Goal: Entertainment & Leisure: Consume media (video, audio)

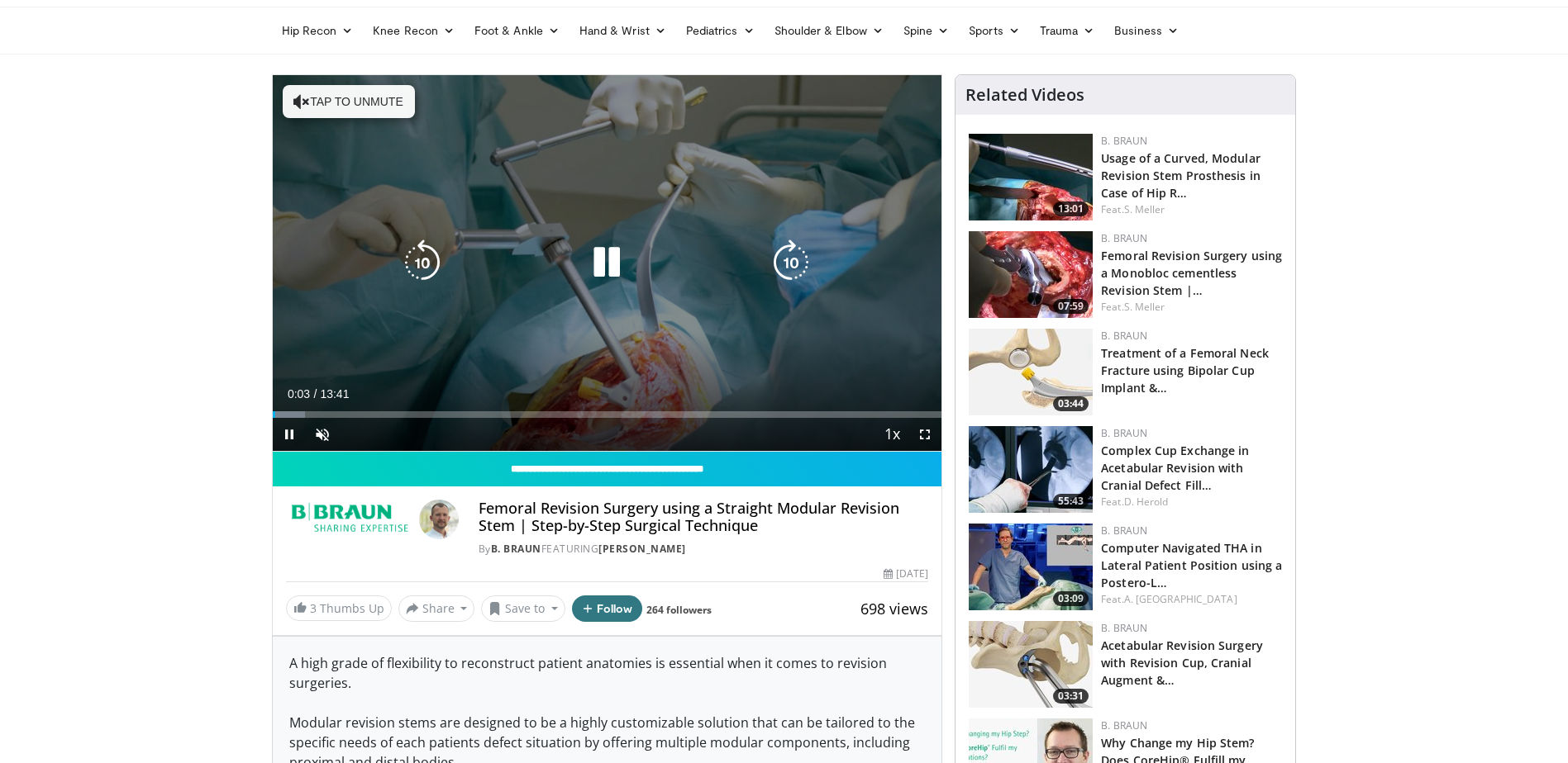
scroll to position [83, 0]
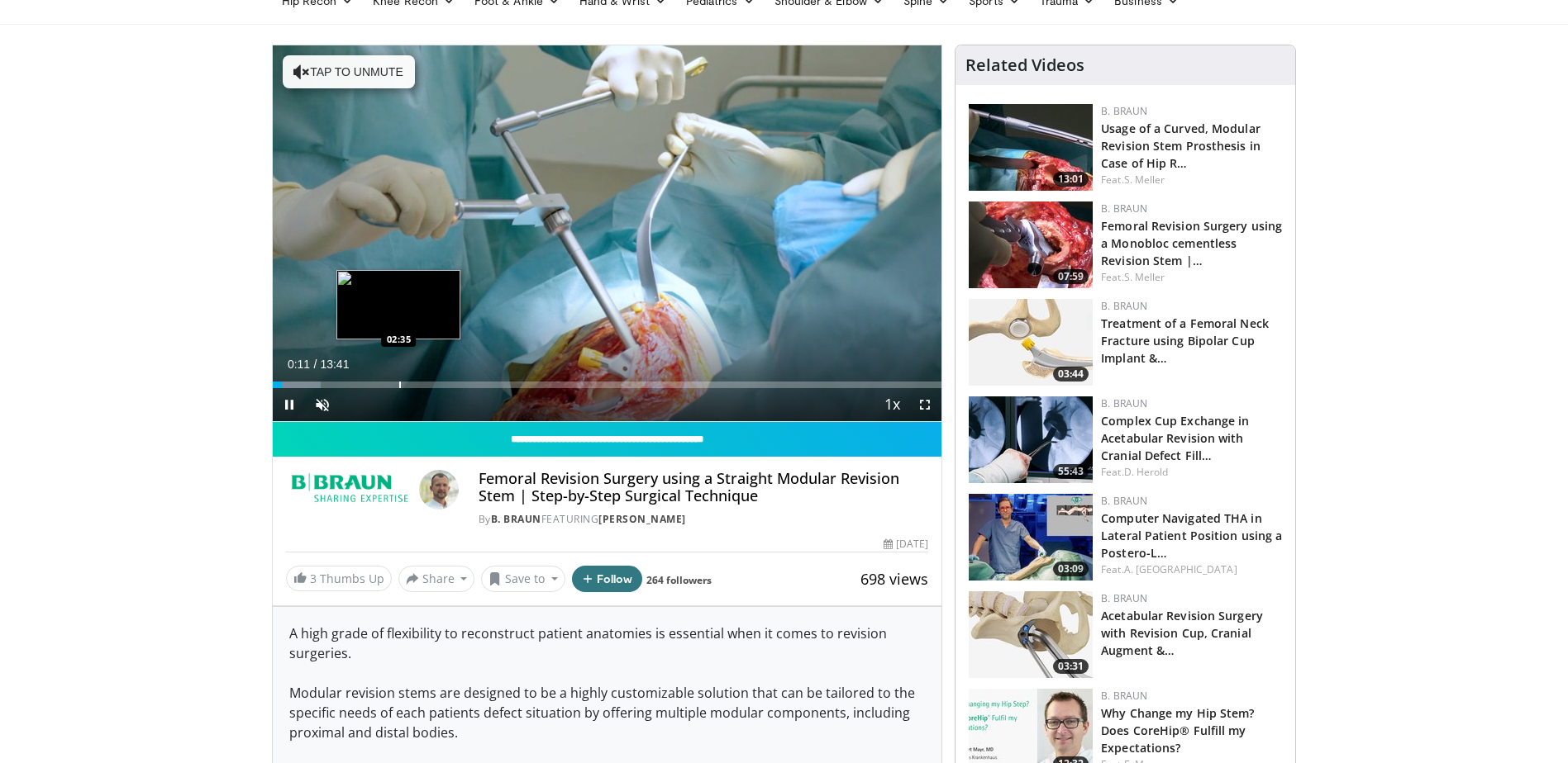
click at [399, 384] on div "Progress Bar" at bounding box center [400, 385] width 2 height 7
